Goal: Check status: Check status

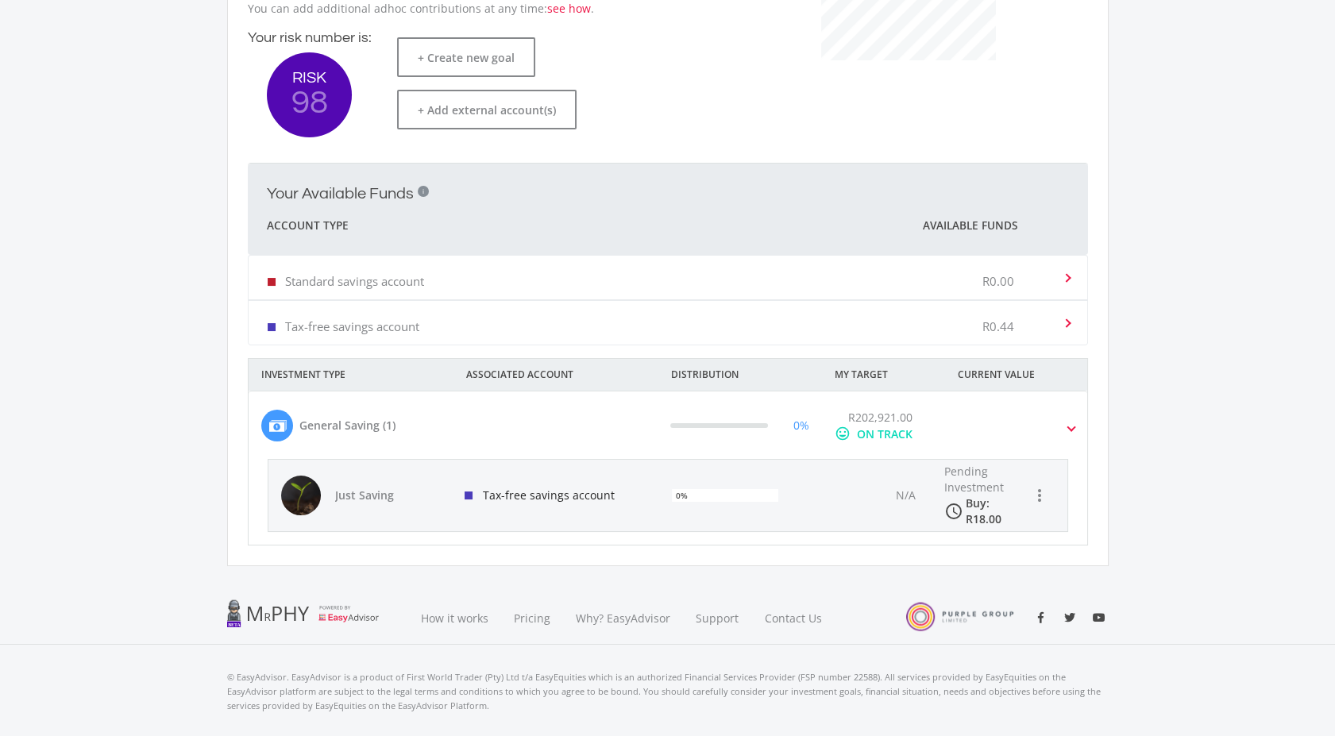
scroll to position [441, 0]
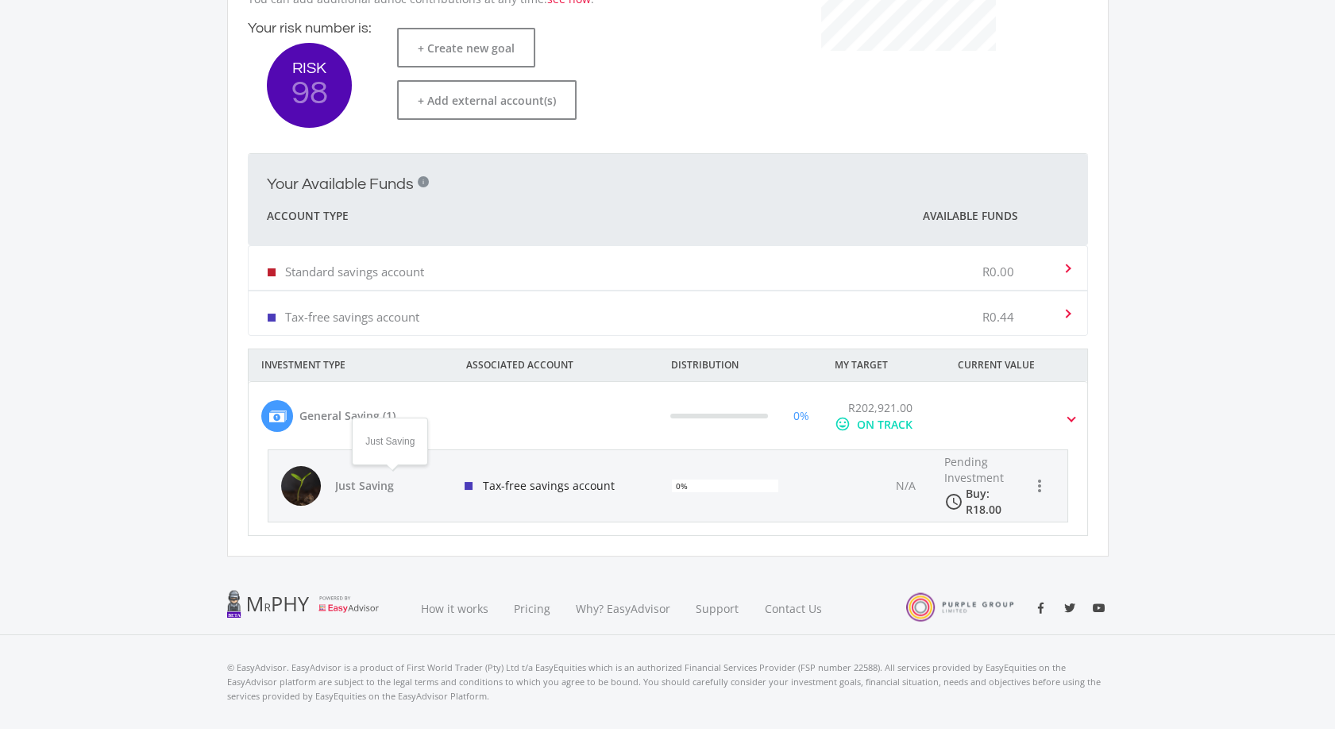
click at [349, 481] on span "Just Saving" at bounding box center [390, 486] width 111 height 16
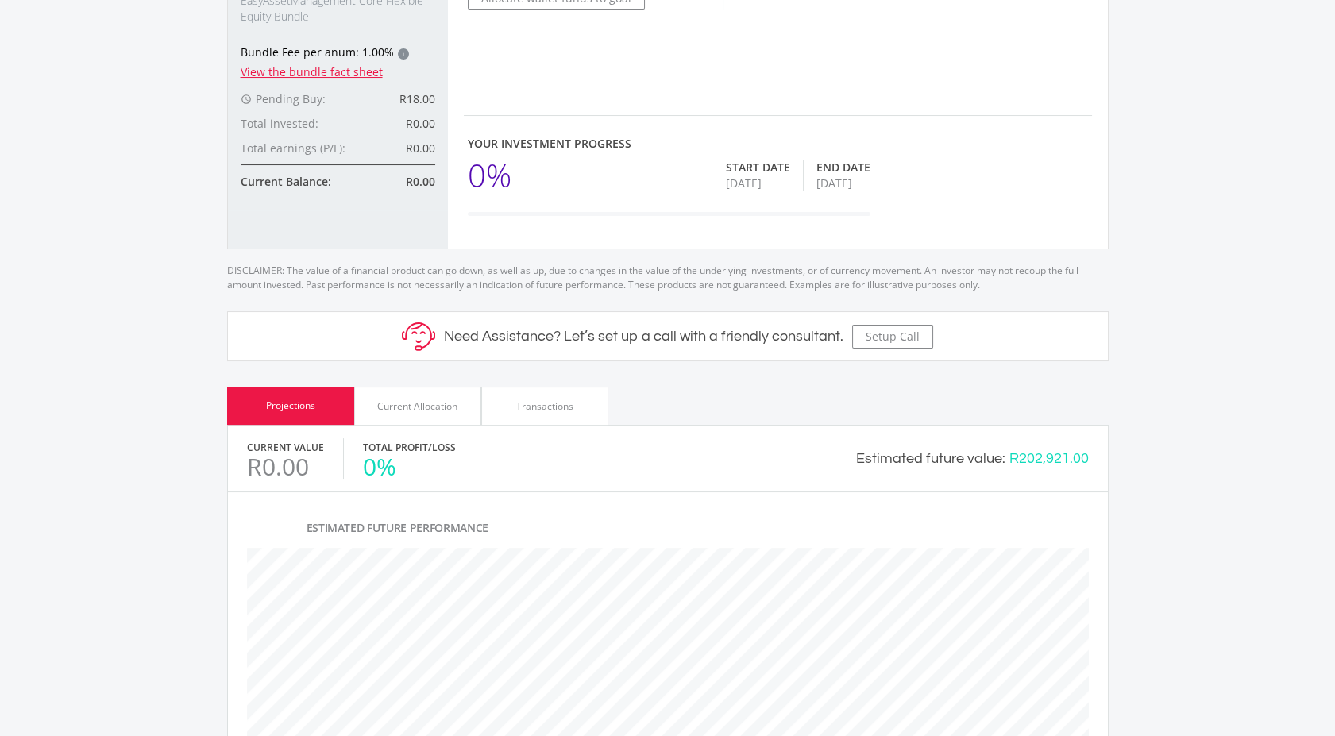
scroll to position [441, 0]
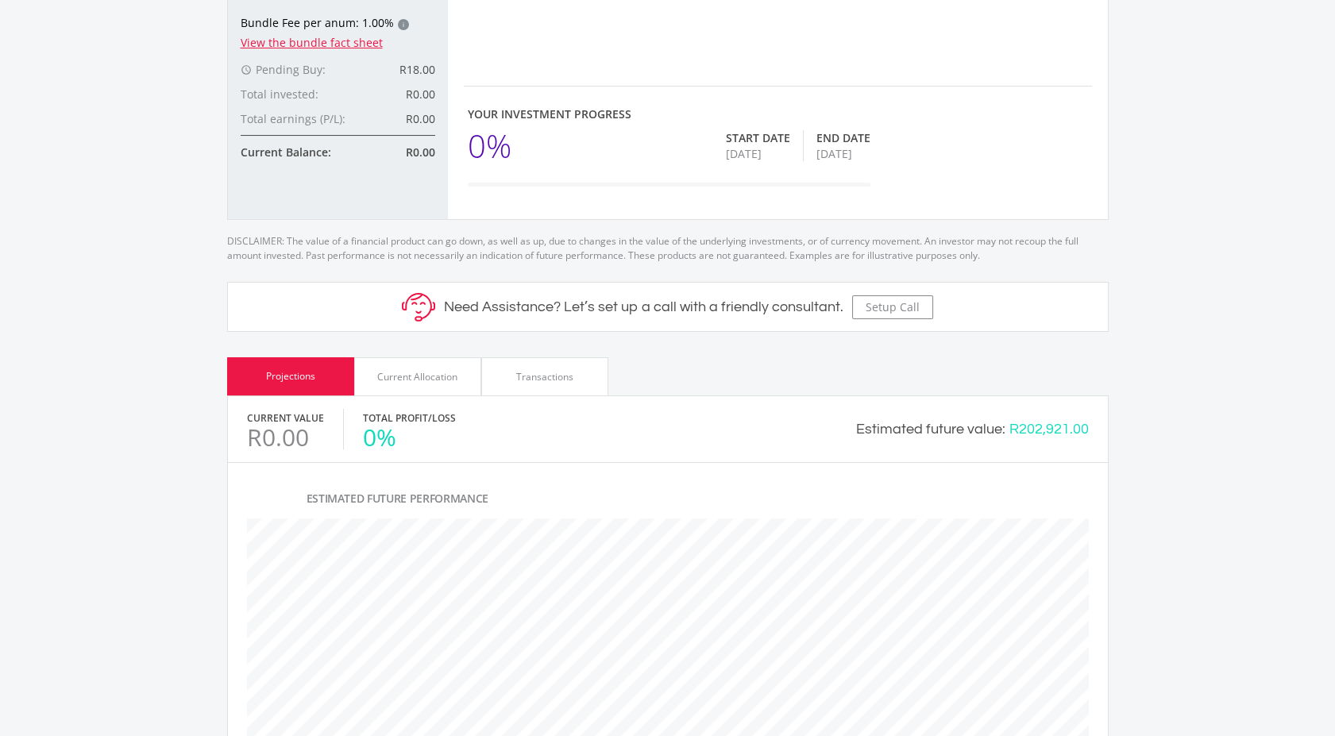
click at [440, 381] on div "Current Allocation" at bounding box center [417, 377] width 80 height 14
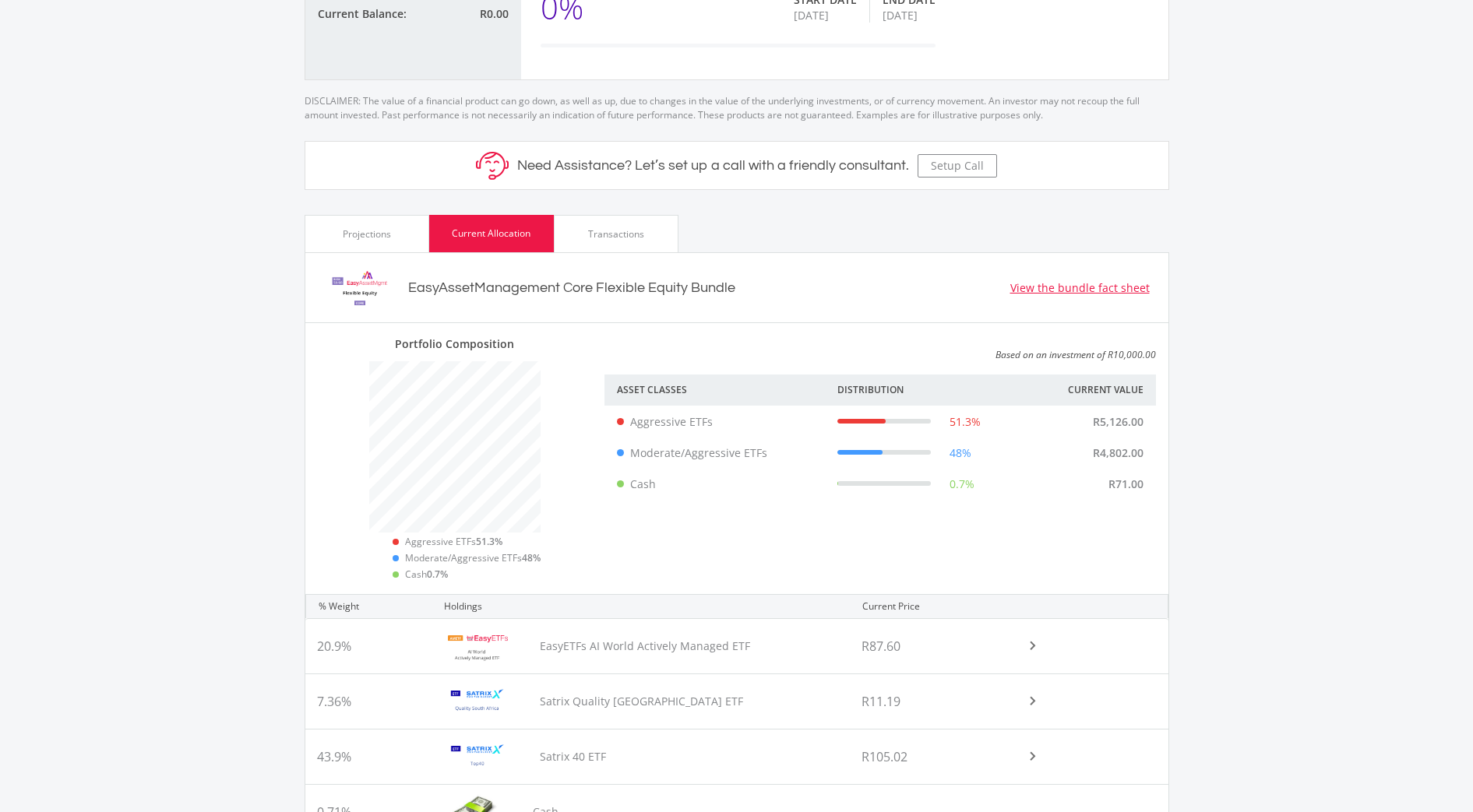
scroll to position [379, 0]
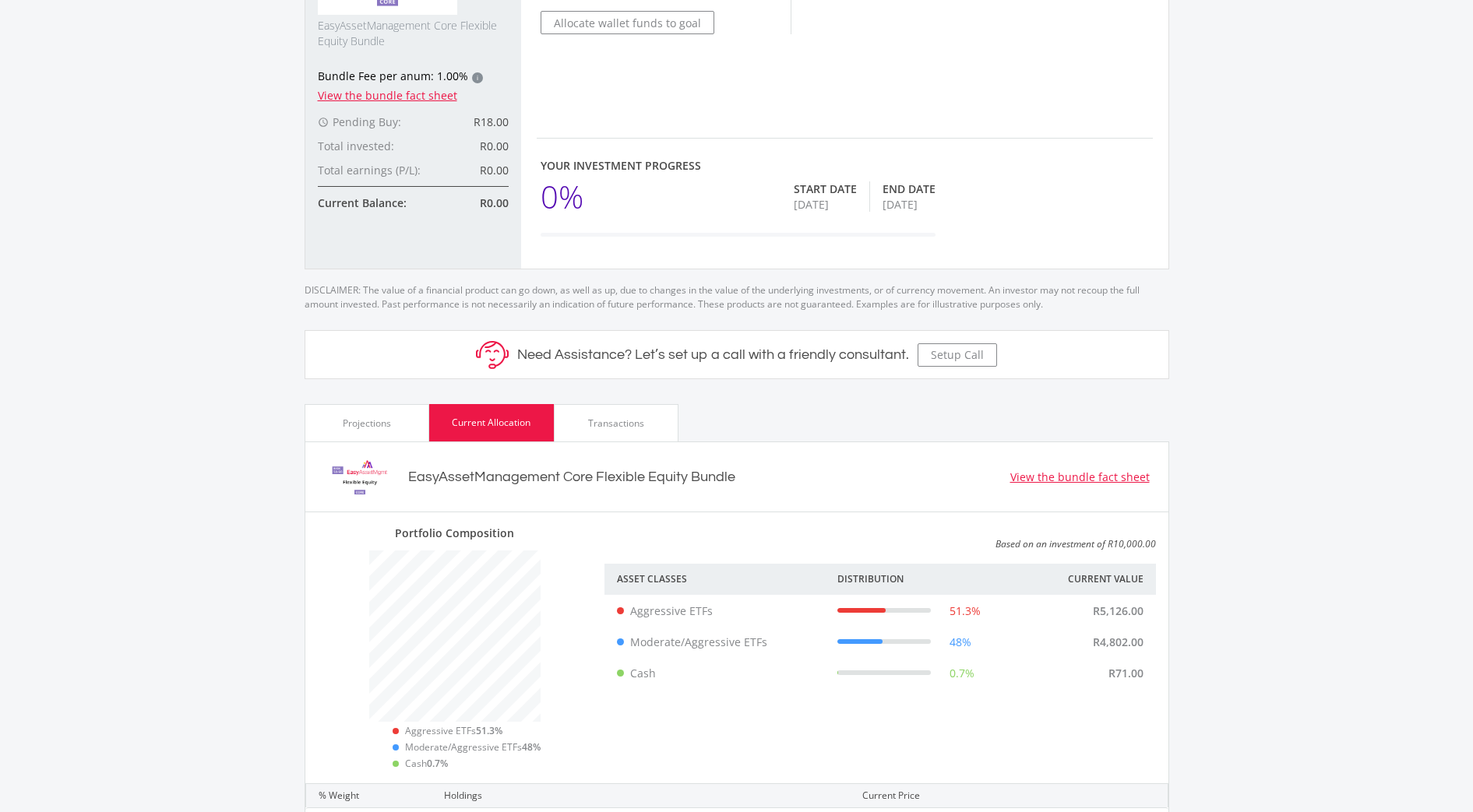
click at [630, 437] on div "Transactions" at bounding box center [616, 423] width 125 height 37
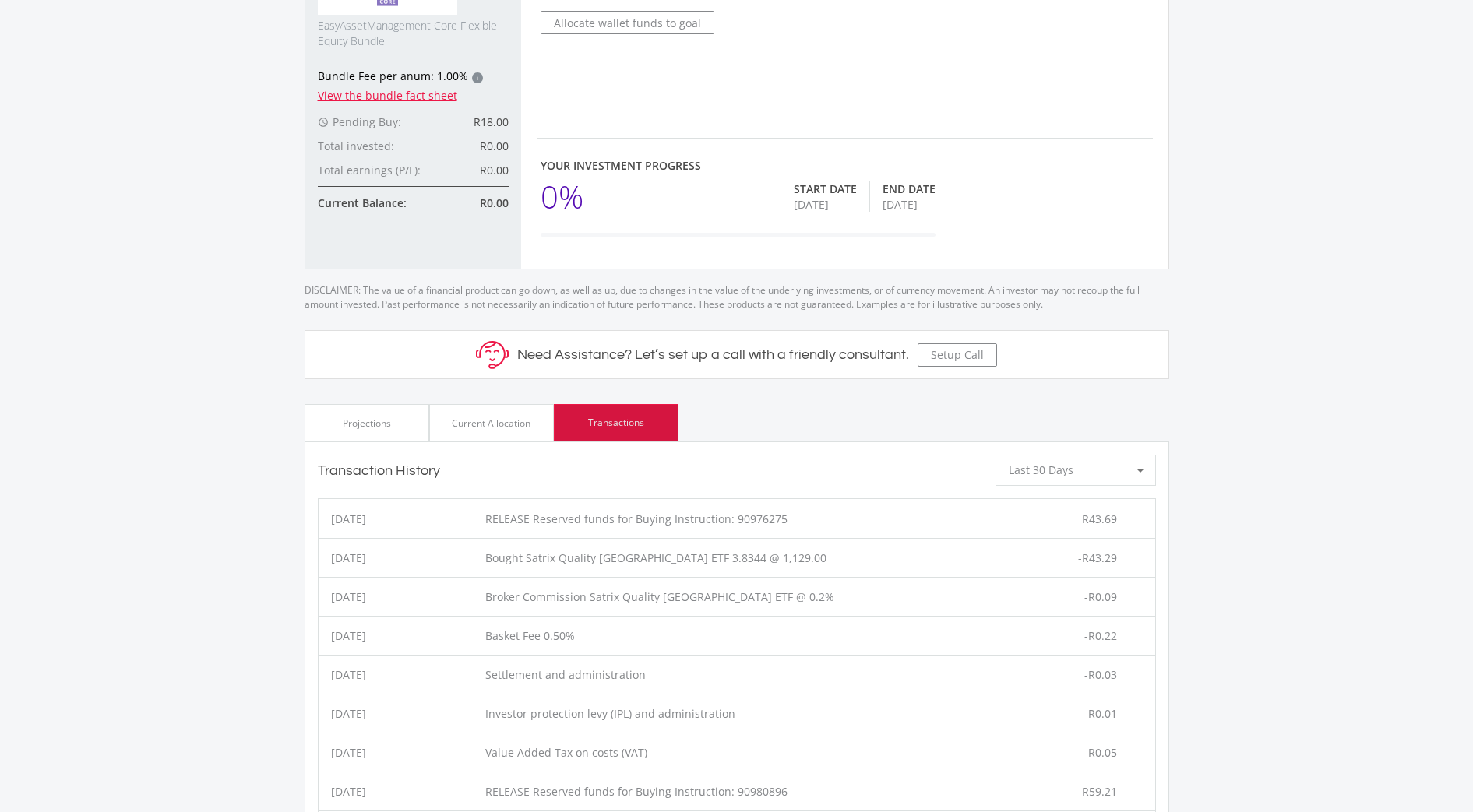
scroll to position [245, 288]
drag, startPoint x: 448, startPoint y: 414, endPoint x: 441, endPoint y: 418, distance: 8.1
click at [448, 415] on div "Current Allocation" at bounding box center [491, 423] width 125 height 37
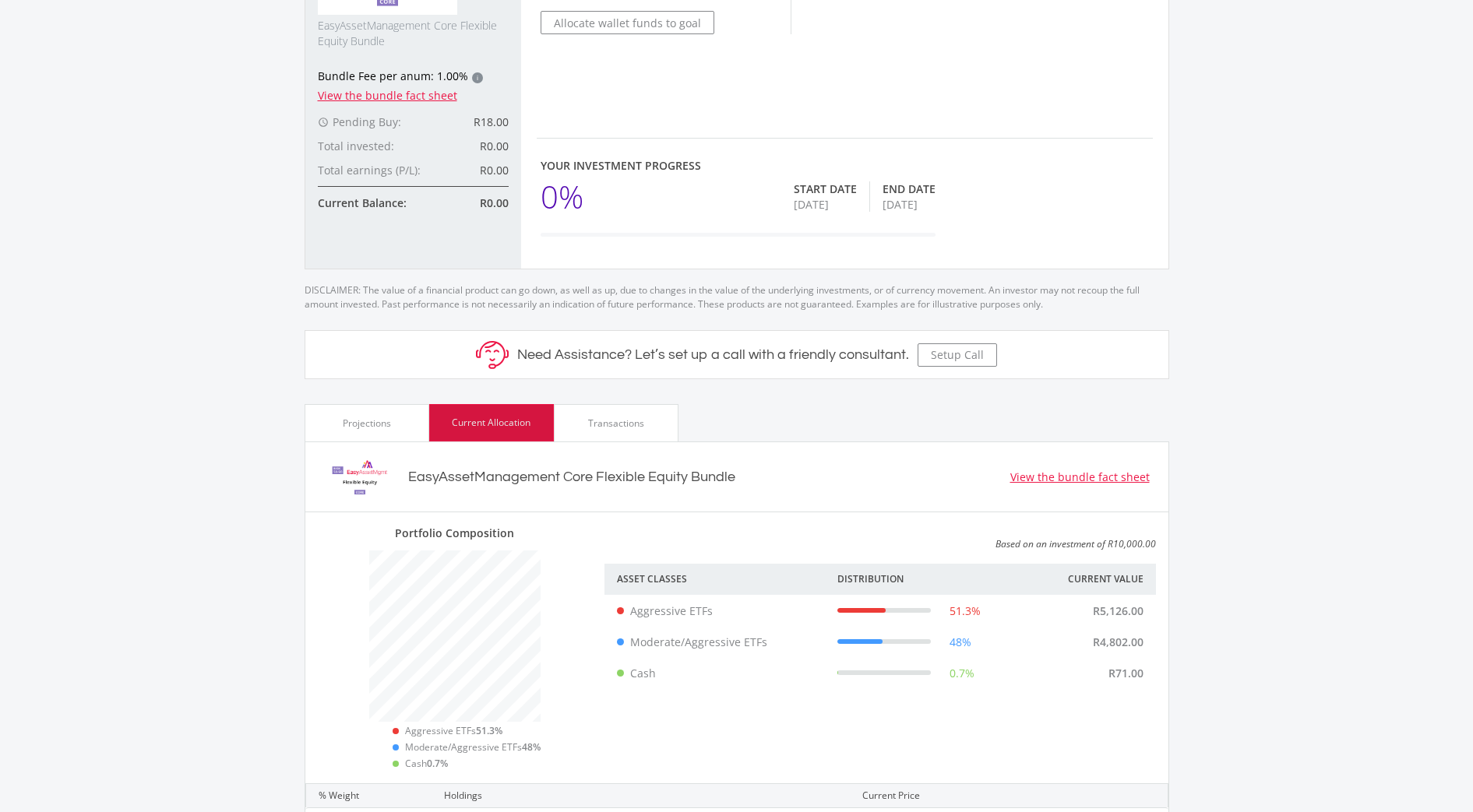
scroll to position [778625, 778595]
click at [366, 421] on div "Projections" at bounding box center [366, 424] width 48 height 14
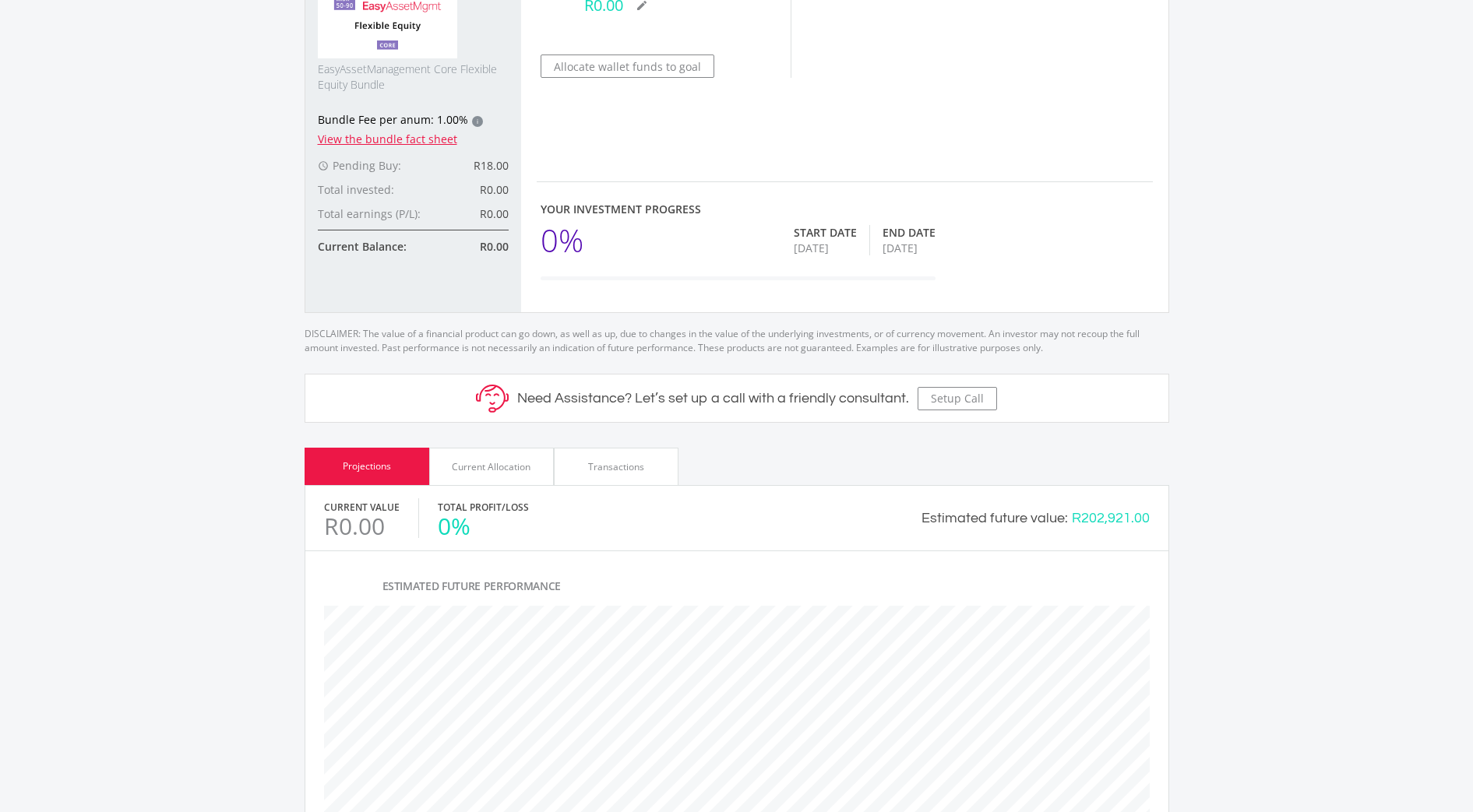
scroll to position [389, 0]
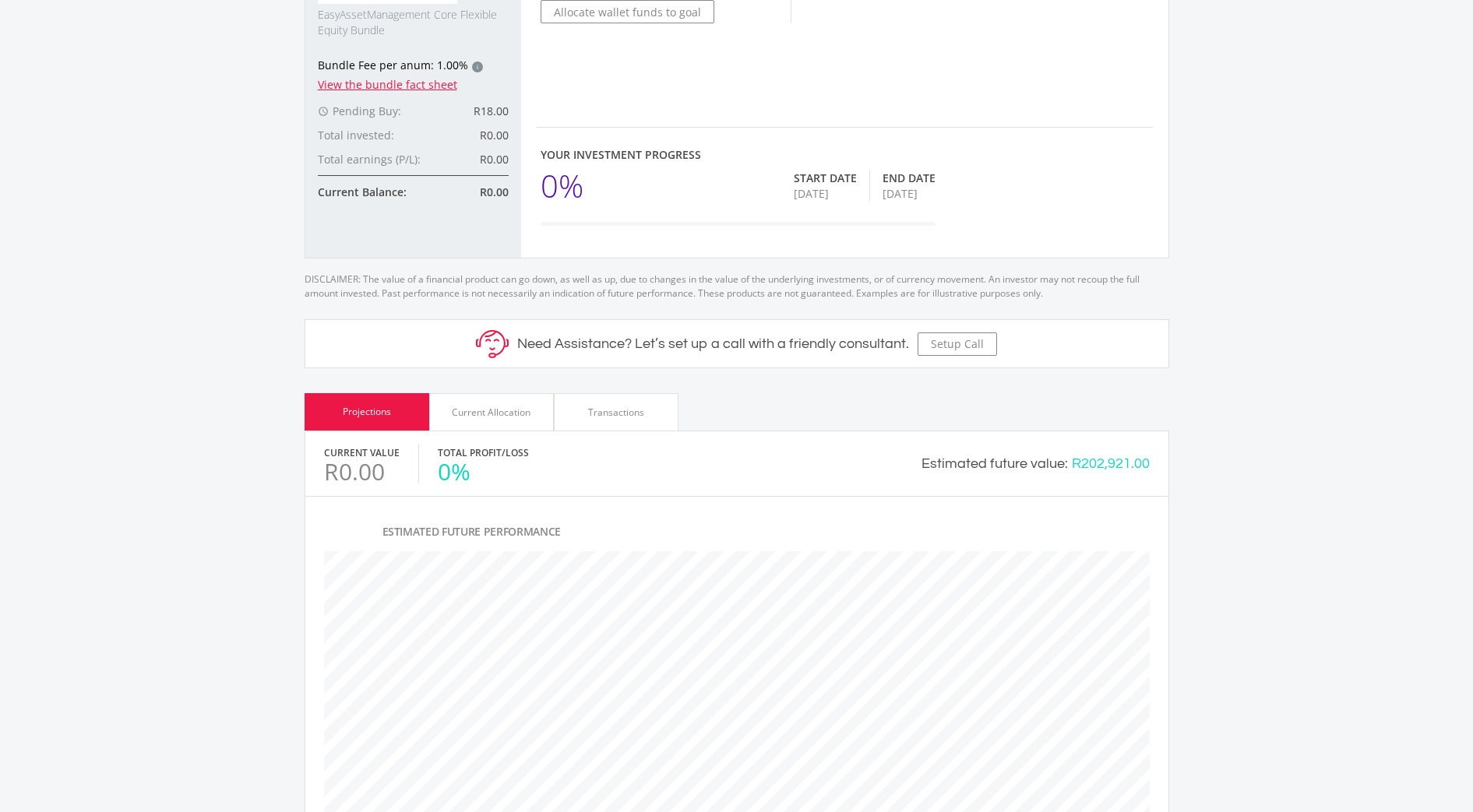
click at [1308, 441] on ee-goal-view "chevron_left Dashboard mode_edit Recommended Investment EasyAssetManagement Cor…" at bounding box center [736, 379] width 1473 height 1411
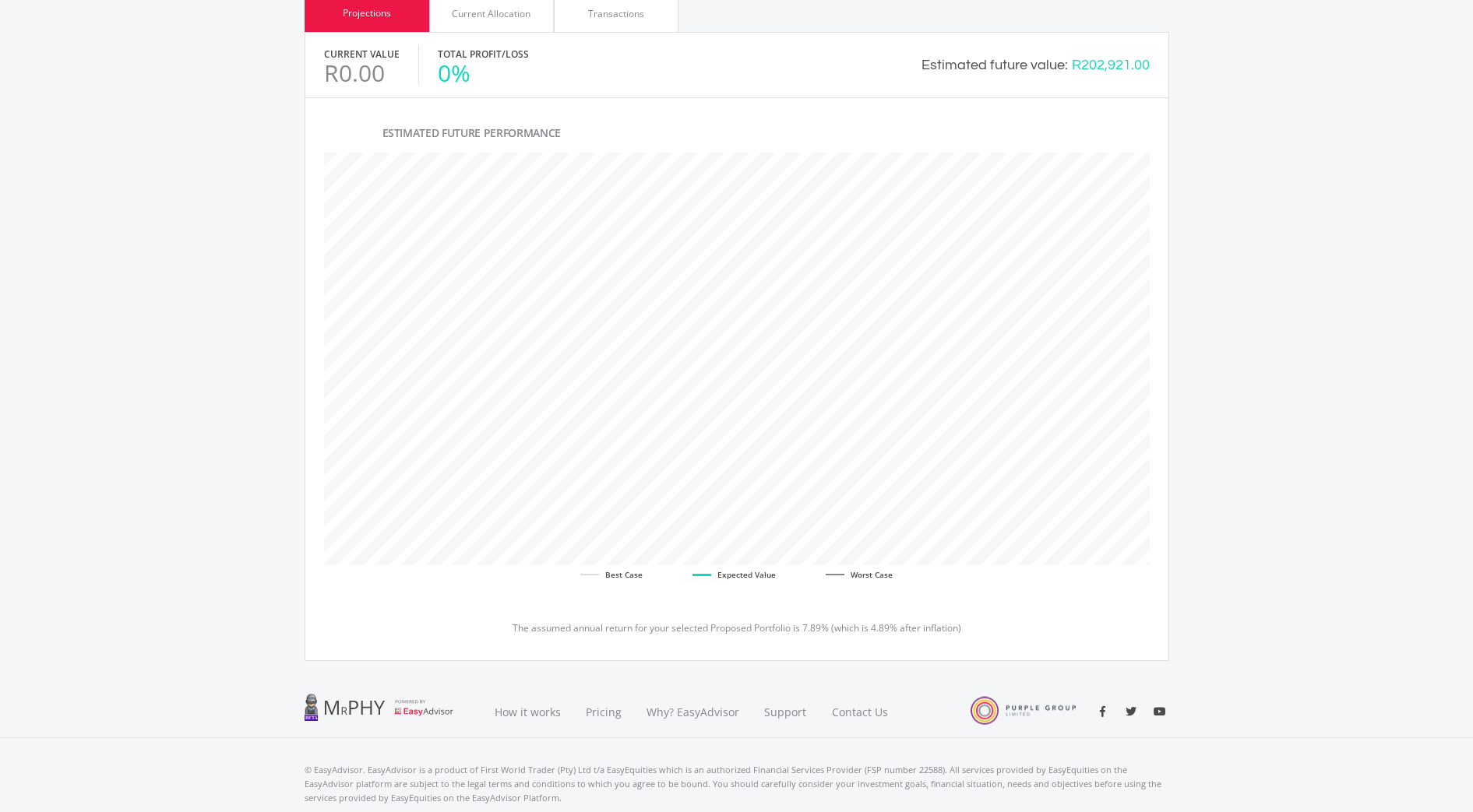
scroll to position [787, 0]
click at [461, 18] on div "Current Allocation" at bounding box center [491, 16] width 78 height 14
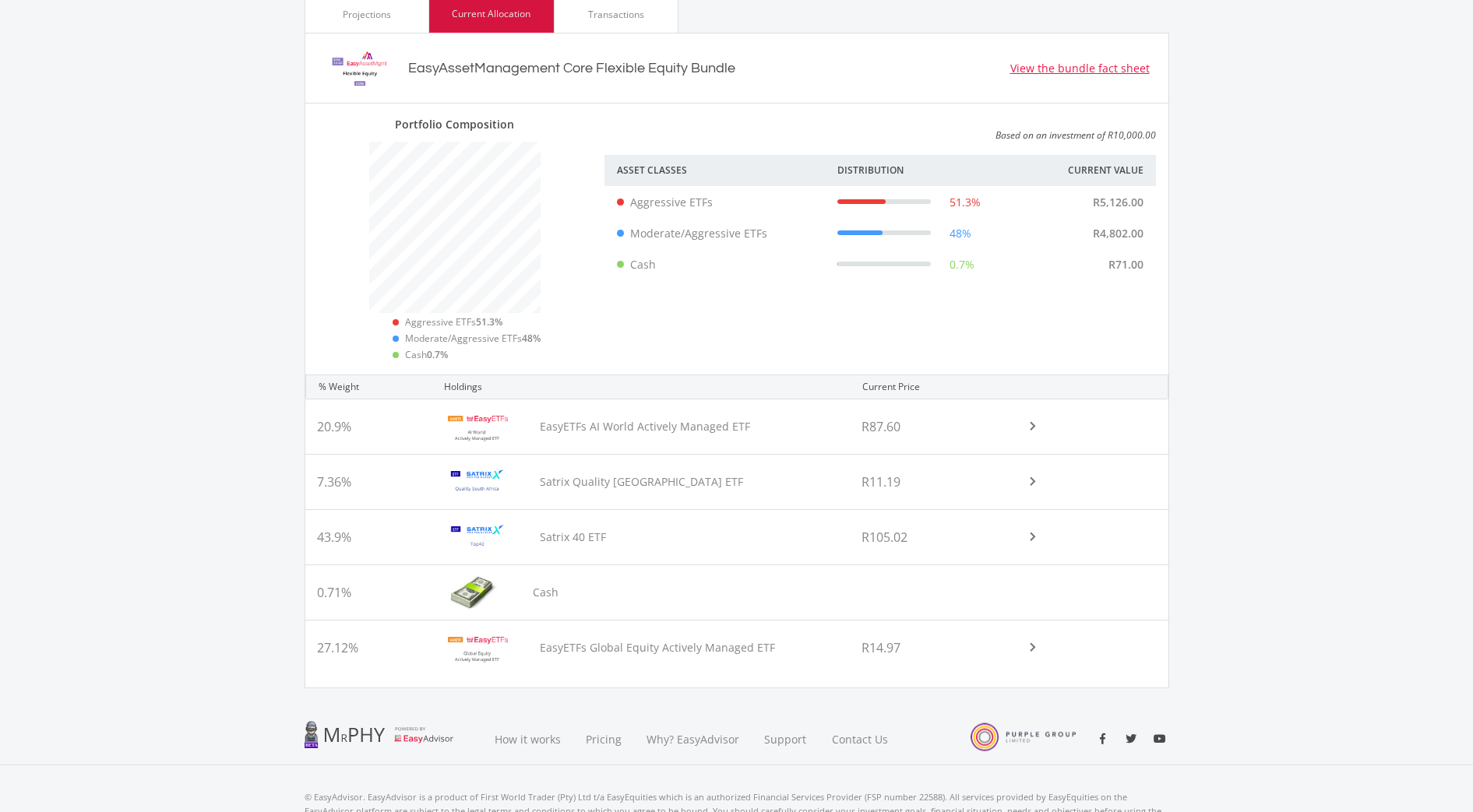
scroll to position [245, 288]
click at [351, 11] on div "Projections" at bounding box center [366, 15] width 48 height 14
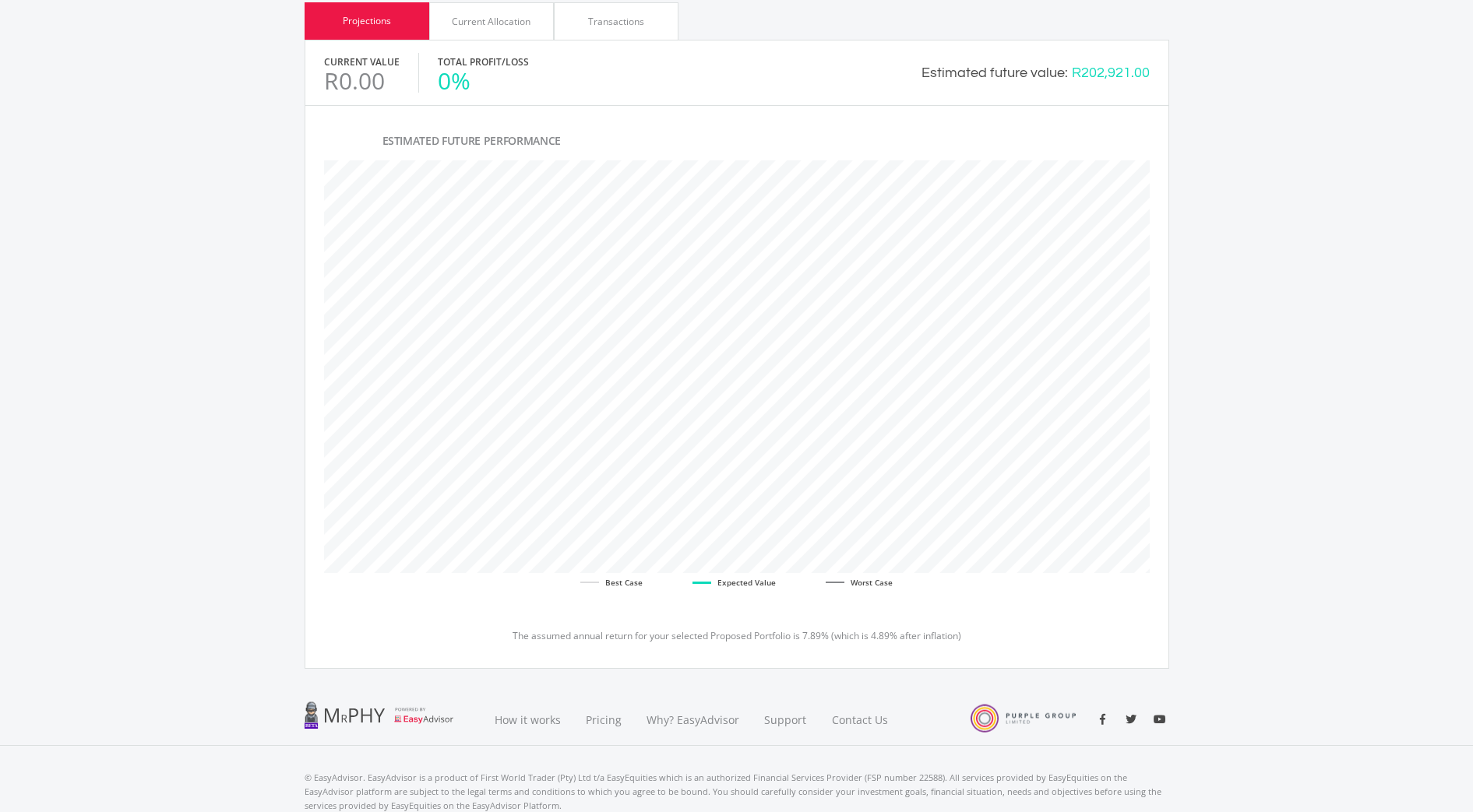
scroll to position [782, 0]
click at [481, 14] on div "Current Allocation" at bounding box center [491, 21] width 78 height 14
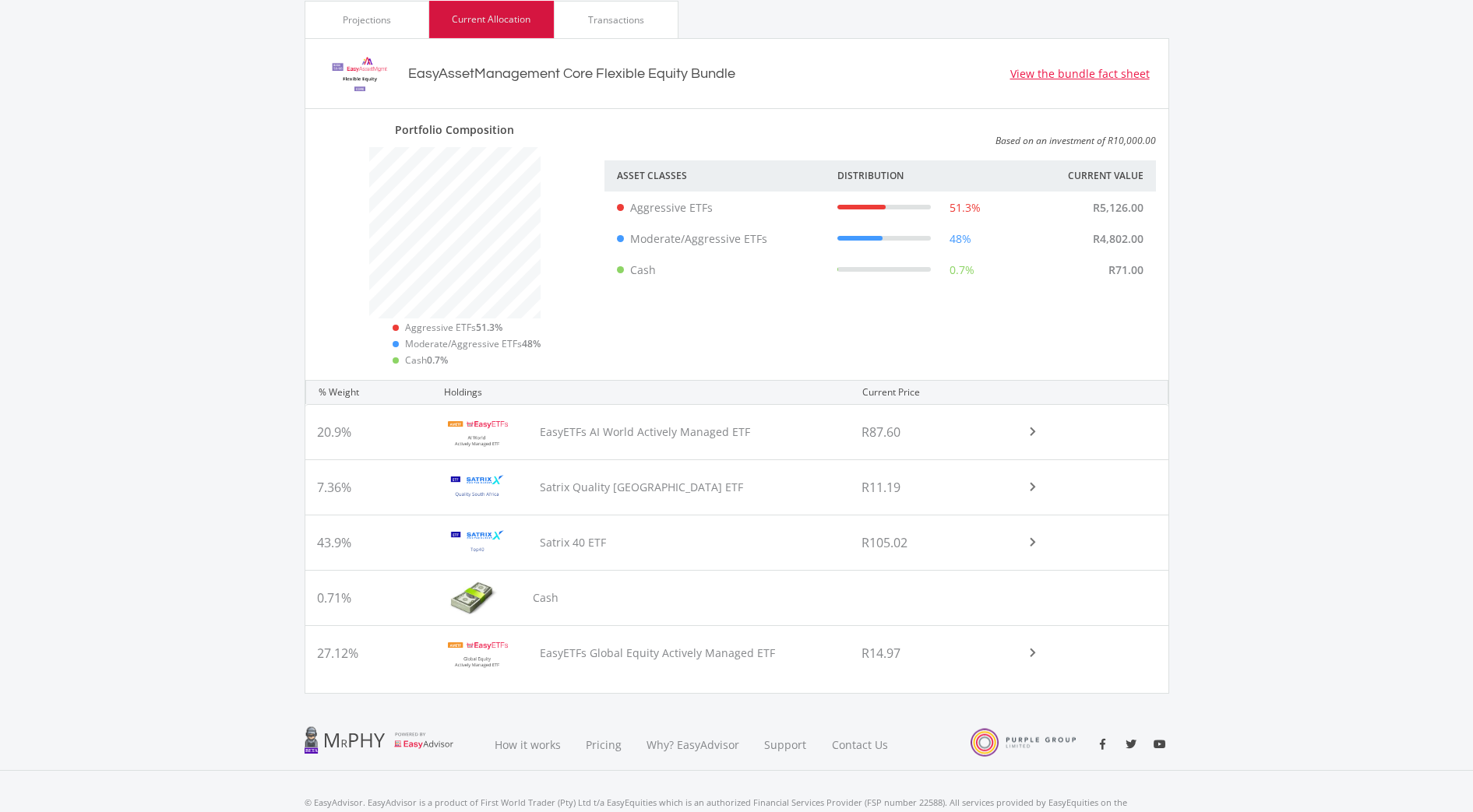
scroll to position [245, 288]
click at [1308, 398] on ee-goal-view "chevron_left Dashboard mode_edit Recommended Investment EasyAssetManagement Cor…" at bounding box center [736, 0] width 1473 height 1438
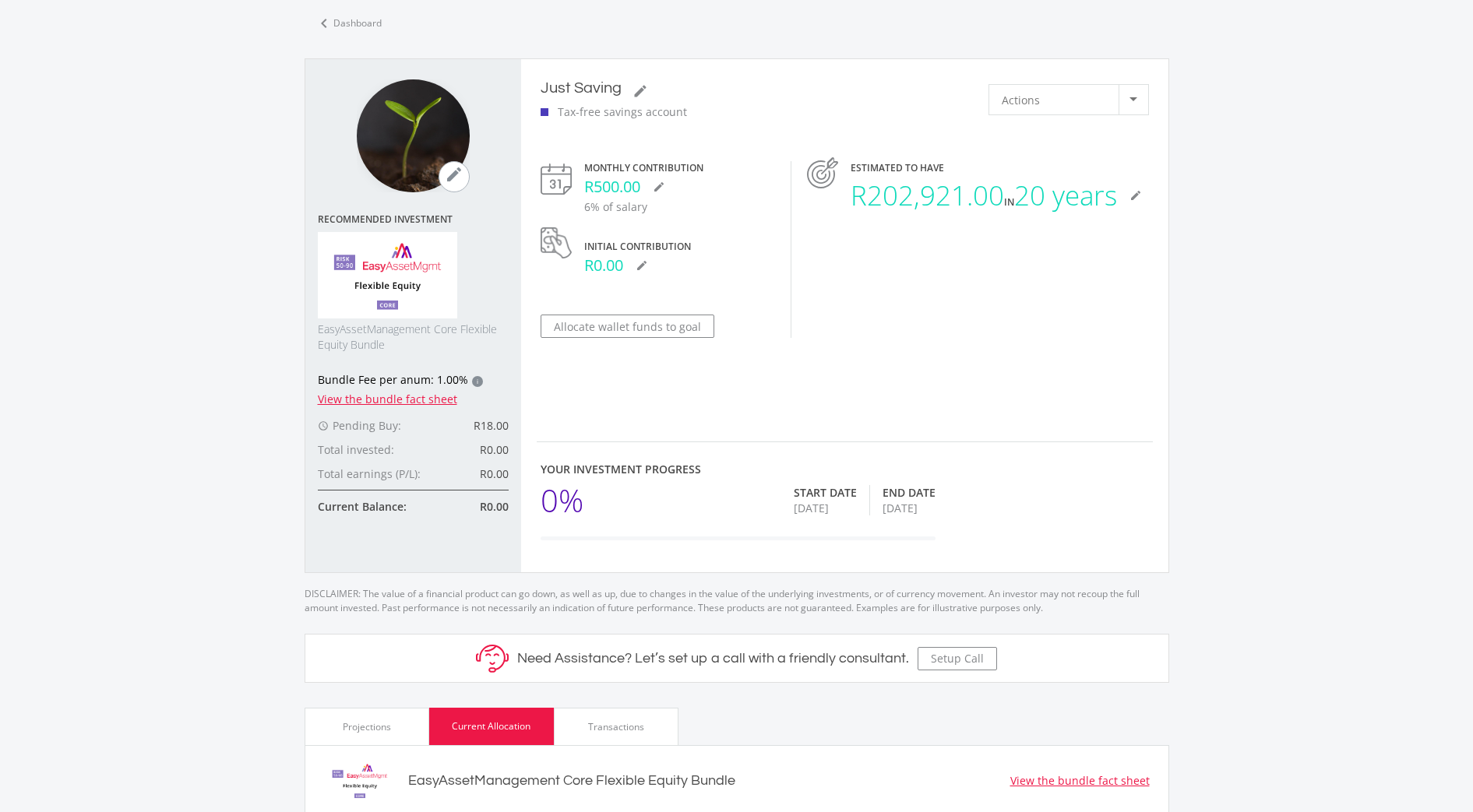
scroll to position [0, 0]
